Goal: Information Seeking & Learning: Learn about a topic

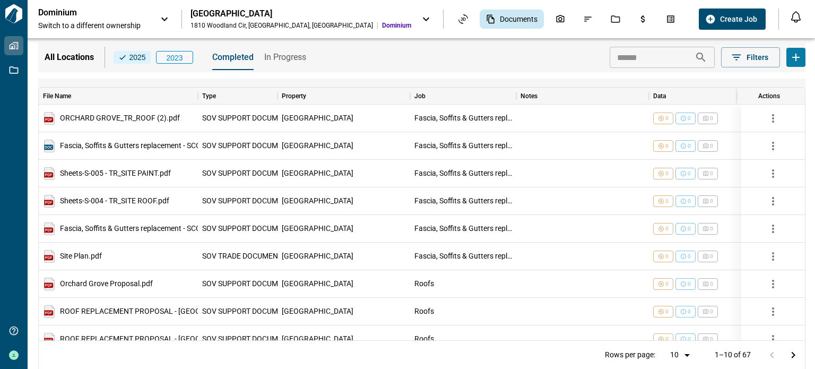
click at [270, 58] on span "In Progress" at bounding box center [285, 57] width 42 height 11
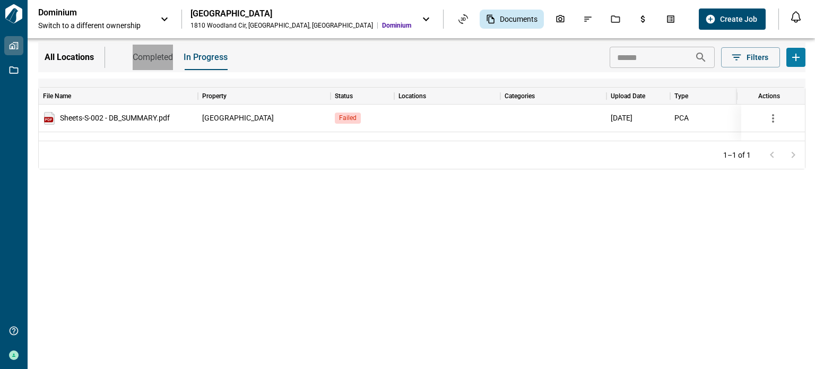
click at [150, 56] on span "Completed" at bounding box center [153, 57] width 40 height 11
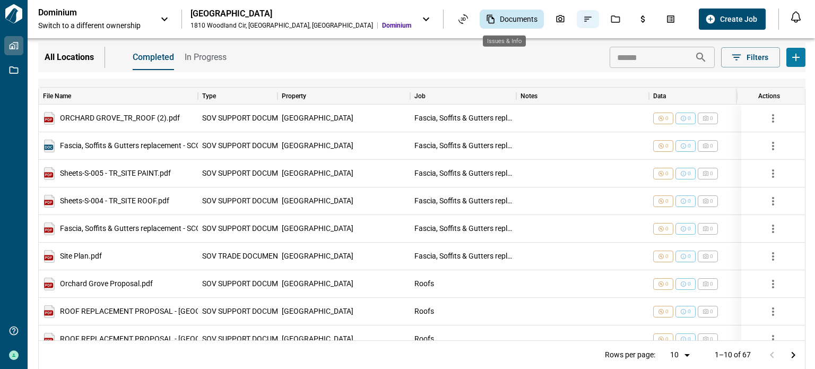
click at [583, 20] on icon "Issues & Info" at bounding box center [588, 19] width 10 height 10
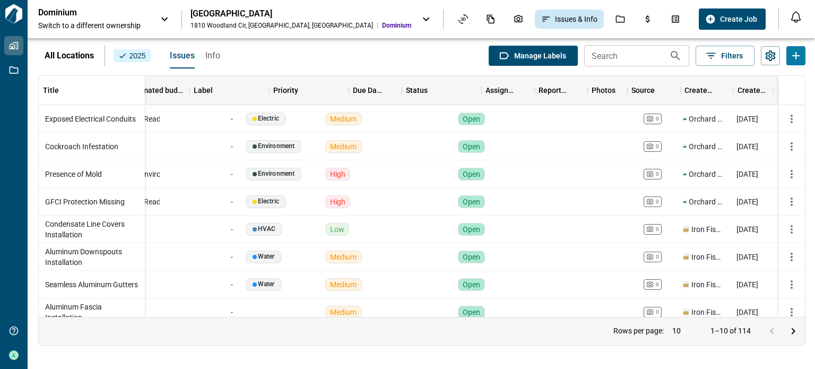
scroll to position [0, 459]
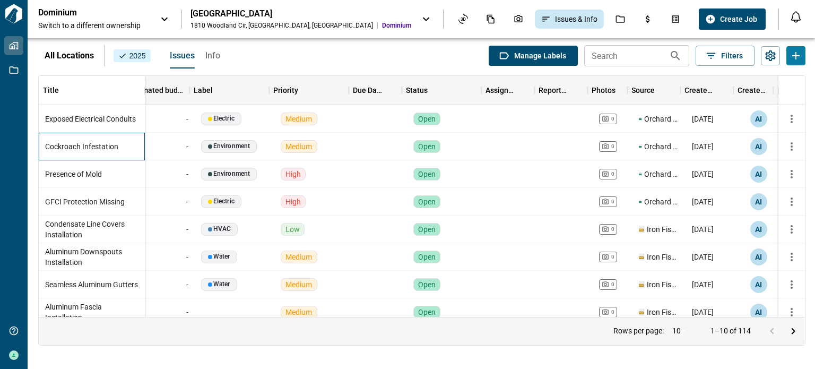
click at [87, 150] on span "Cockroach Infestation" at bounding box center [81, 146] width 73 height 11
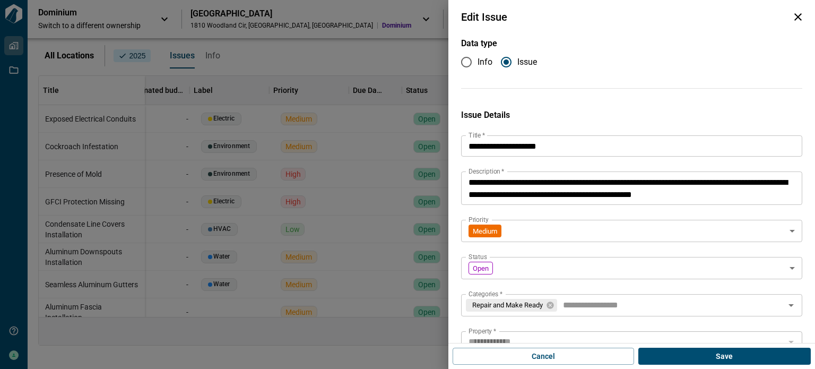
type input "**********"
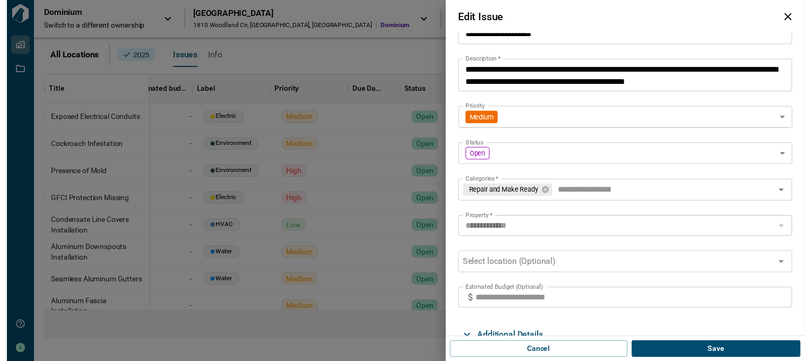
scroll to position [242, 0]
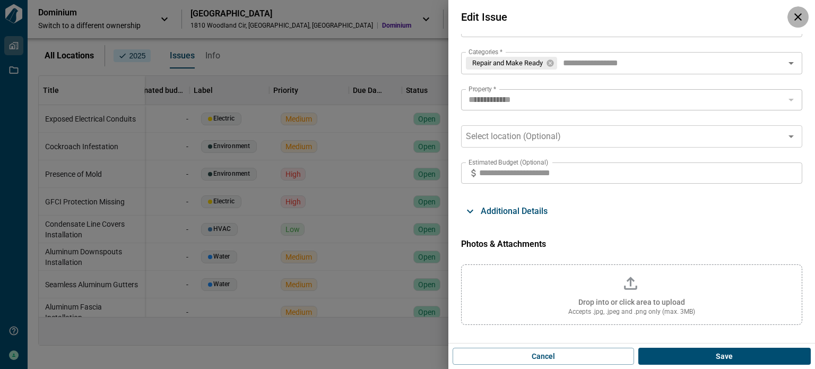
click at [802, 19] on icon "button" at bounding box center [798, 17] width 13 height 13
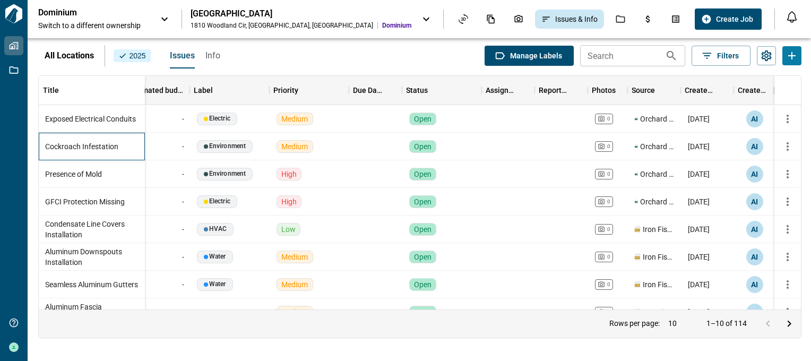
scroll to position [69, 459]
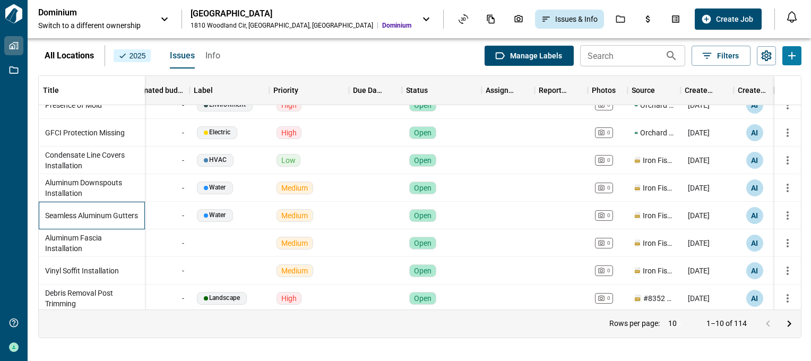
click at [79, 212] on span "Seamless Aluminum Gutters" at bounding box center [91, 215] width 93 height 11
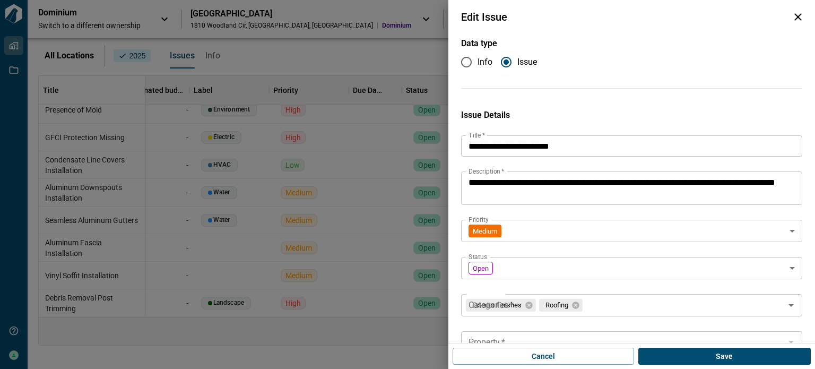
type input "**********"
click at [792, 17] on icon "button" at bounding box center [798, 17] width 13 height 13
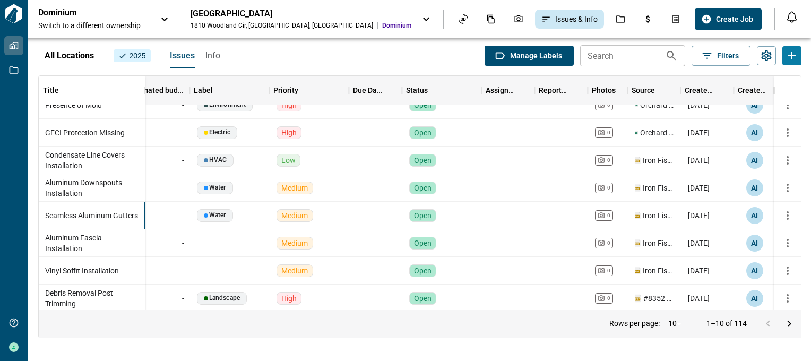
scroll to position [21, 0]
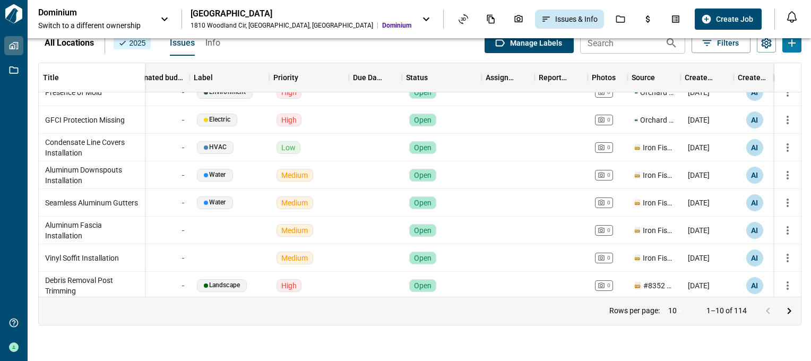
click at [791, 312] on icon "Go to next page" at bounding box center [790, 311] width 4 height 6
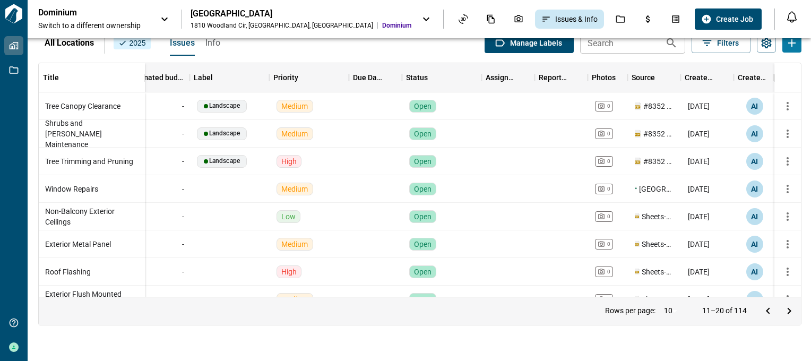
scroll to position [0, 4]
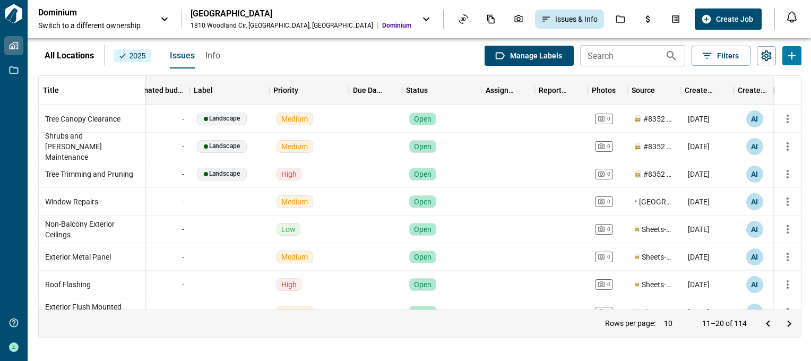
click at [217, 49] on div "All Locations 2025 Issues Info Manage Labels Search Search Filters" at bounding box center [419, 55] width 763 height 27
click at [205, 55] on span "Info" at bounding box center [212, 55] width 15 height 11
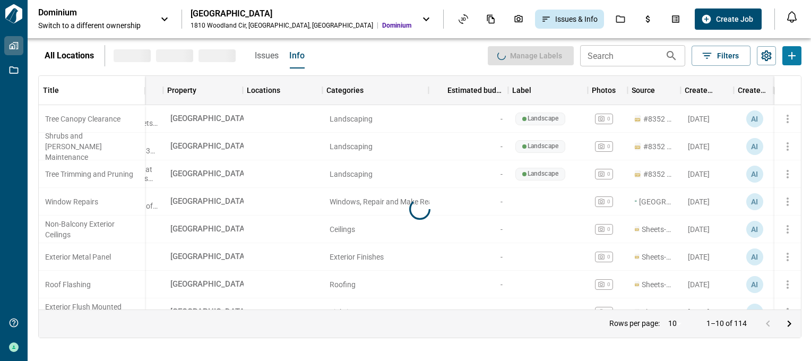
scroll to position [0, 141]
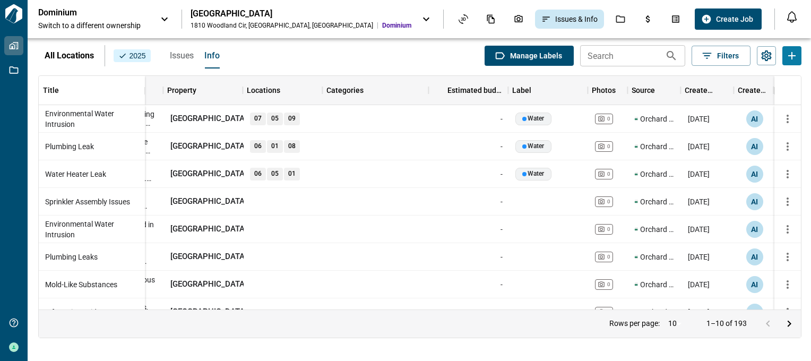
click at [175, 57] on span "Issues" at bounding box center [182, 55] width 24 height 11
